Goal: Information Seeking & Learning: Learn about a topic

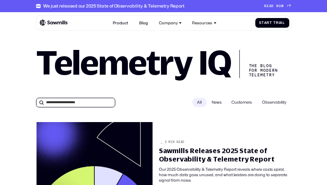
click at [75, 107] on input "**********" at bounding box center [75, 103] width 79 height 10
type input "**********"
click at [163, 78] on h1 "Telemetry IQ" at bounding box center [133, 61] width 195 height 31
click at [163, 6] on div "We just released our 2025 State of Observability & Telemetry Report" at bounding box center [113, 5] width 141 height 5
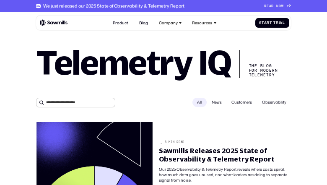
click at [106, 6] on div "We just released our 2025 State of Observability & Telemetry Report" at bounding box center [113, 5] width 141 height 5
click at [110, 6] on div "We just released our 2025 State of Observability & Telemetry Report" at bounding box center [113, 5] width 141 height 5
click at [272, 6] on span "D" at bounding box center [272, 6] width 3 height 4
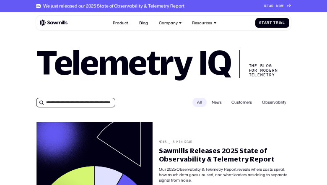
scroll to position [0, 22]
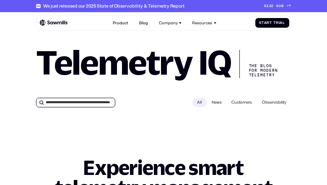
click at [75, 107] on input "**********" at bounding box center [75, 103] width 79 height 10
type input "**********"
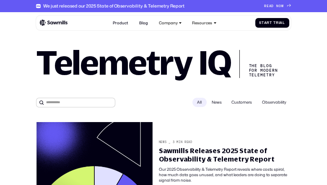
click at [163, 78] on h1 "Telemetry IQ" at bounding box center [133, 61] width 195 height 31
click at [163, 6] on div "We just released our 2025 State of Observability & Telemetry Report" at bounding box center [113, 5] width 141 height 5
click at [106, 6] on div "We just released our 2025 State of Observability & Telemetry Report" at bounding box center [113, 5] width 141 height 5
click at [110, 6] on div "We just released our 2025 State of Observability & Telemetry Report" at bounding box center [113, 5] width 141 height 5
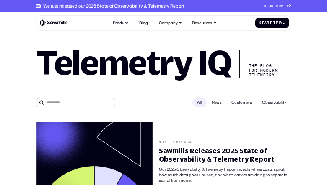
click at [272, 6] on span "D" at bounding box center [272, 6] width 3 height 4
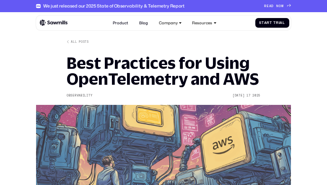
click at [163, 87] on h1 "Best Practices for Using OpenTelemetry and AWS" at bounding box center [163, 71] width 193 height 32
click at [163, 6] on div "We just released our 2025 State of Observability & Telemetry Report" at bounding box center [113, 5] width 141 height 5
click at [106, 6] on div "We just released our 2025 State of Observability & Telemetry Report" at bounding box center [113, 5] width 141 height 5
click at [110, 6] on div "We just released our 2025 State of Observability & Telemetry Report" at bounding box center [113, 5] width 141 height 5
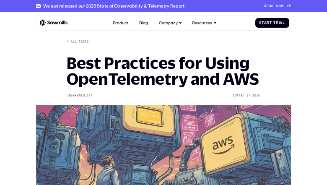
click at [272, 6] on span "D" at bounding box center [272, 6] width 3 height 4
click at [163, 6] on div "We just released our 2025 State of Observability & Telemetry Report" at bounding box center [113, 5] width 141 height 5
click at [106, 6] on div "We just released our 2025 State of Observability & Telemetry Report" at bounding box center [113, 5] width 141 height 5
click at [110, 6] on div "We just released our 2025 State of Observability & Telemetry Report" at bounding box center [113, 5] width 141 height 5
click at [272, 6] on span "D" at bounding box center [272, 6] width 3 height 4
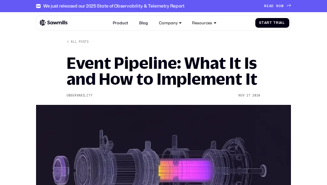
click at [163, 6] on div "We just released our 2025 State of Observability & Telemetry Report" at bounding box center [113, 5] width 141 height 5
click at [106, 6] on div "We just released our 2025 State of Observability & Telemetry Report" at bounding box center [113, 5] width 141 height 5
click at [110, 6] on div "We just released our 2025 State of Observability & Telemetry Report" at bounding box center [113, 5] width 141 height 5
click at [272, 6] on span "D" at bounding box center [272, 6] width 3 height 4
